Goal: Task Accomplishment & Management: Complete application form

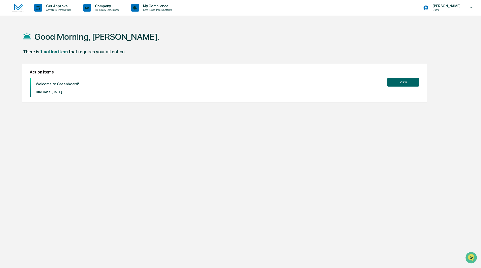
click at [397, 81] on button "View" at bounding box center [403, 82] width 32 height 9
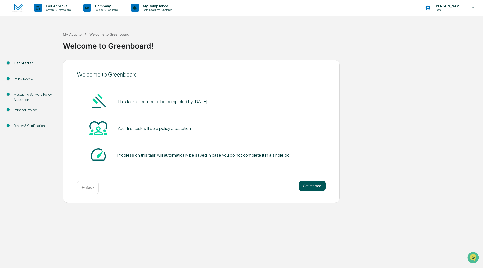
click at [309, 185] on button "Get started" at bounding box center [312, 186] width 27 height 10
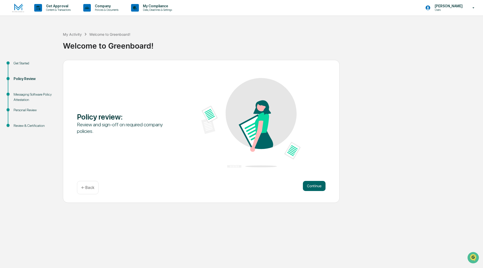
click at [308, 185] on button "Continue" at bounding box center [314, 186] width 23 height 10
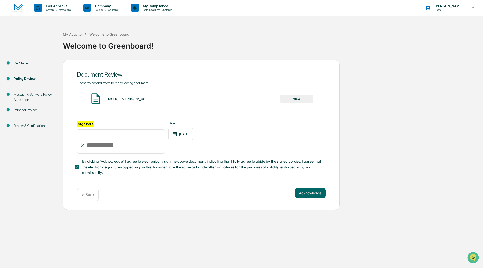
click at [97, 141] on input "Sign here" at bounding box center [121, 141] width 88 height 24
type input "**********"
click at [307, 195] on button "Acknowledge" at bounding box center [310, 193] width 31 height 10
click at [314, 198] on button "Acknowledge" at bounding box center [310, 199] width 31 height 10
click at [299, 98] on button "VIEW" at bounding box center [297, 99] width 33 height 9
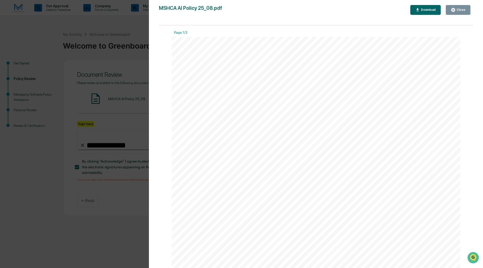
click at [461, 8] on div "Close" at bounding box center [461, 10] width 10 height 4
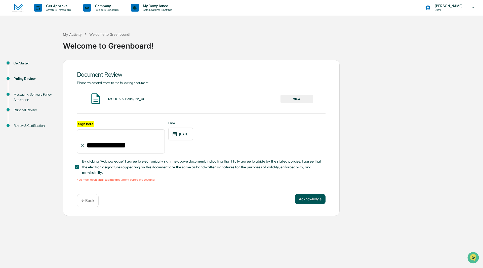
click at [313, 200] on button "Acknowledge" at bounding box center [310, 199] width 31 height 10
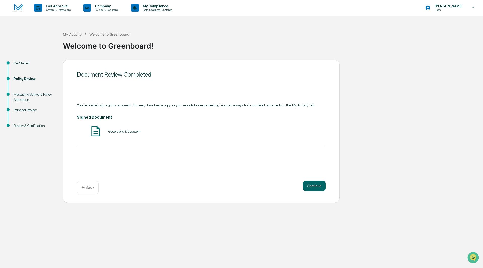
click at [313, 199] on div "Document Review Completed You've finished signing this document. You may downlo…" at bounding box center [201, 131] width 277 height 143
click at [312, 186] on button "Continue" at bounding box center [314, 186] width 23 height 10
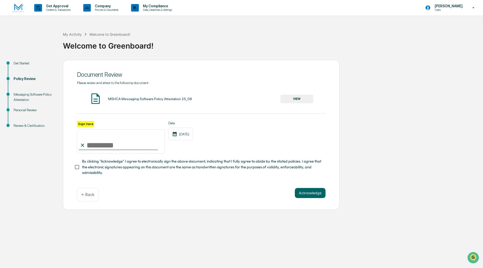
click at [101, 149] on input "Sign here" at bounding box center [121, 141] width 88 height 24
type input "**********"
drag, startPoint x: 254, startPoint y: 143, endPoint x: 220, endPoint y: 146, distance: 34.1
click at [253, 143] on div "**********" at bounding box center [201, 137] width 249 height 33
click at [312, 196] on button "Acknowledge" at bounding box center [310, 193] width 31 height 10
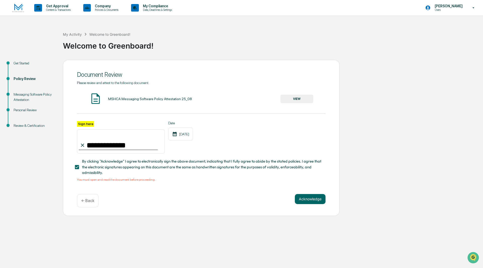
click at [298, 96] on button "VIEW" at bounding box center [297, 99] width 33 height 9
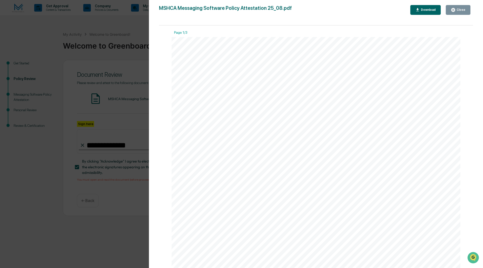
click at [462, 10] on div "Close" at bounding box center [461, 10] width 10 height 4
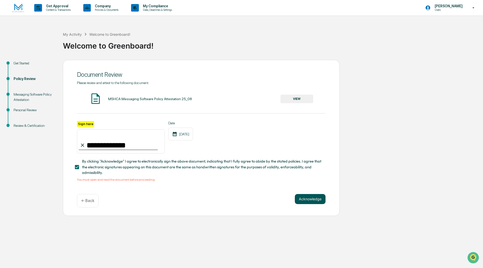
click at [304, 199] on button "Acknowledge" at bounding box center [310, 199] width 31 height 10
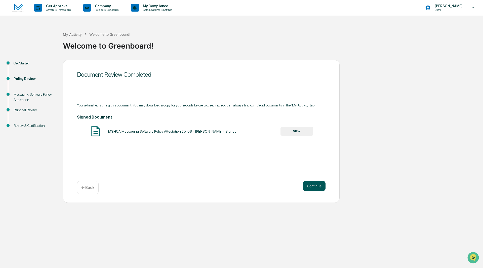
click at [311, 186] on button "Continue" at bounding box center [314, 186] width 23 height 10
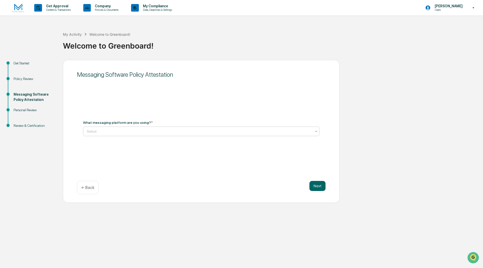
click at [140, 131] on div at bounding box center [199, 131] width 225 height 5
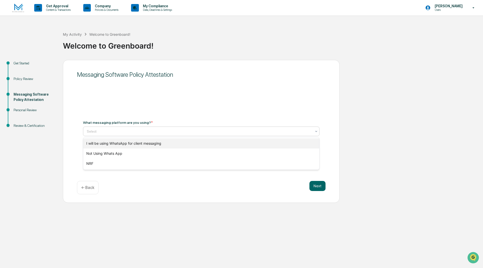
click at [138, 141] on div "I will be using WhatsApp for client messaging" at bounding box center [201, 143] width 236 height 10
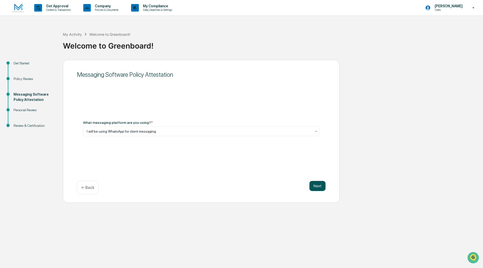
click at [321, 188] on button "Next" at bounding box center [318, 186] width 16 height 10
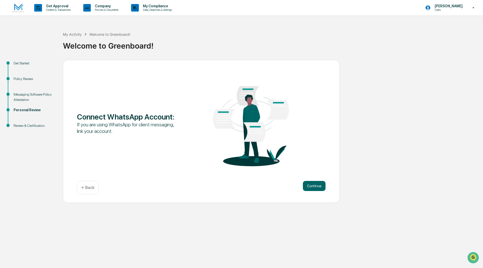
click at [321, 188] on button "Continue" at bounding box center [314, 186] width 23 height 10
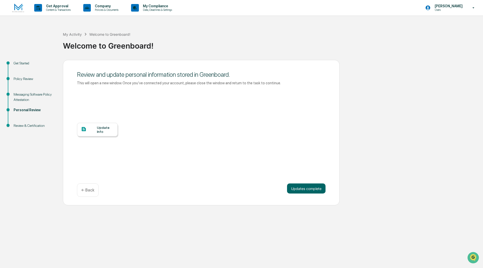
click at [321, 188] on button "Updates complete" at bounding box center [306, 188] width 39 height 10
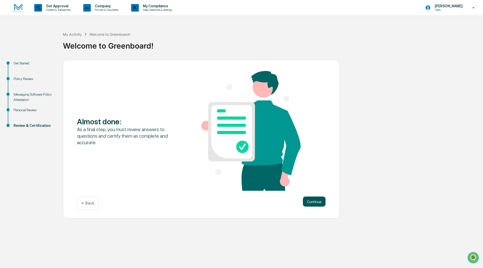
click at [318, 201] on button "Continue" at bounding box center [314, 202] width 23 height 10
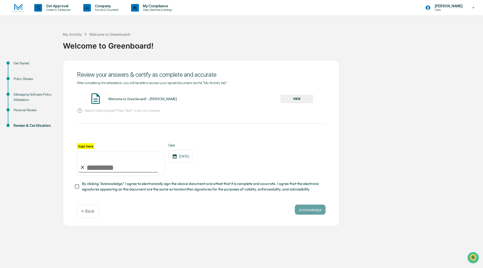
click at [97, 166] on input "Sign here" at bounding box center [121, 164] width 88 height 24
type input "**********"
click at [273, 140] on div at bounding box center [201, 137] width 249 height 12
click at [315, 211] on button "Acknowledge" at bounding box center [310, 210] width 31 height 10
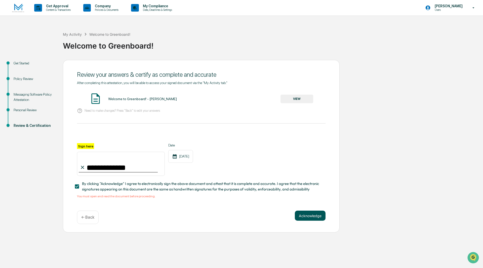
click at [305, 216] on button "Acknowledge" at bounding box center [310, 216] width 31 height 10
click at [284, 98] on button "VIEW" at bounding box center [297, 99] width 33 height 9
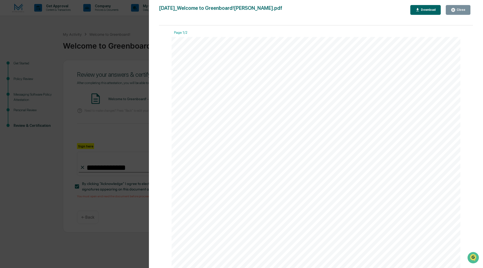
click at [465, 10] on div "Close" at bounding box center [461, 10] width 10 height 4
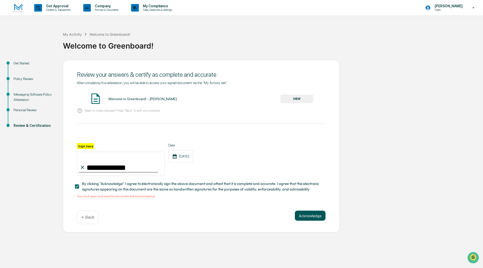
click at [305, 217] on button "Acknowledge" at bounding box center [310, 216] width 31 height 10
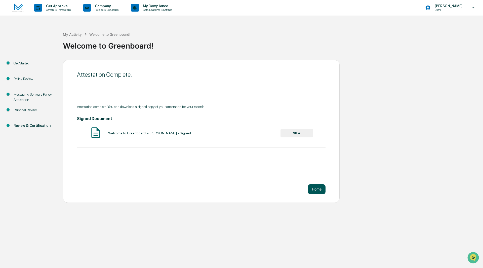
click at [316, 190] on button "Home" at bounding box center [317, 189] width 18 height 10
